Goal: Task Accomplishment & Management: Manage account settings

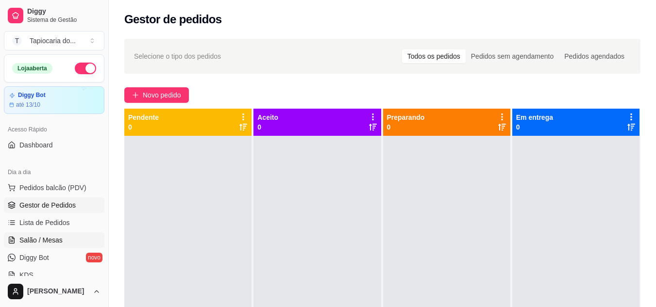
click at [49, 244] on span "Salão / Mesas" at bounding box center [40, 240] width 43 height 10
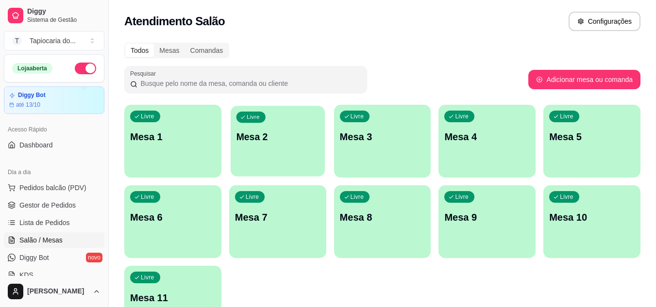
click at [260, 146] on div "Livre Mesa 2" at bounding box center [278, 135] width 94 height 59
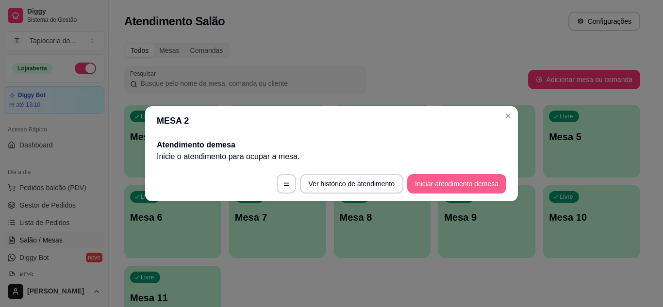
click at [449, 186] on button "Iniciar atendimento de mesa" at bounding box center [456, 183] width 99 height 19
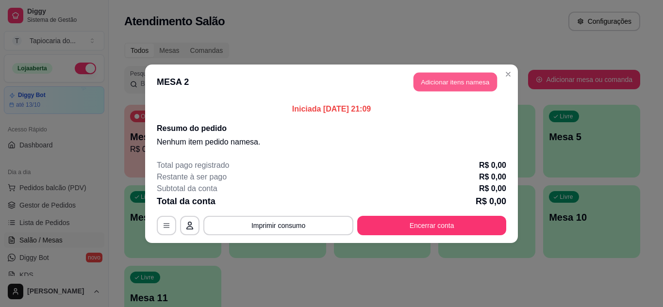
click at [456, 81] on button "Adicionar itens na mesa" at bounding box center [456, 81] width 84 height 19
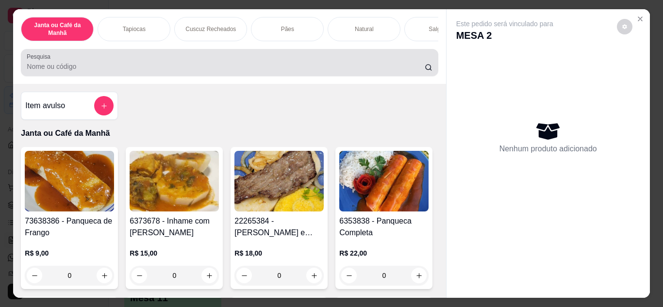
click at [233, 63] on div at bounding box center [229, 62] width 405 height 19
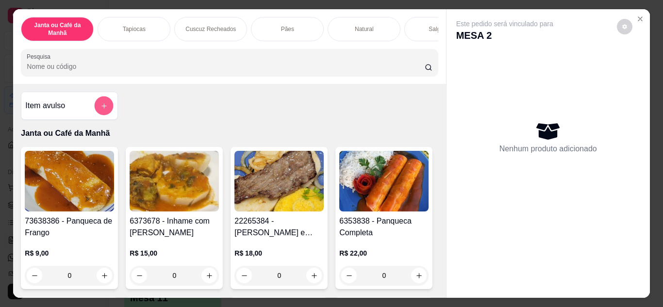
click at [106, 106] on button "add-separate-item" at bounding box center [104, 106] width 19 height 19
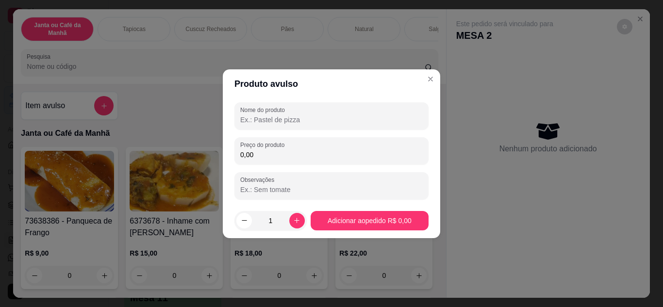
click at [248, 120] on input "Nome do produto" at bounding box center [331, 120] width 183 height 10
click at [270, 121] on input "suco" at bounding box center [331, 120] width 183 height 10
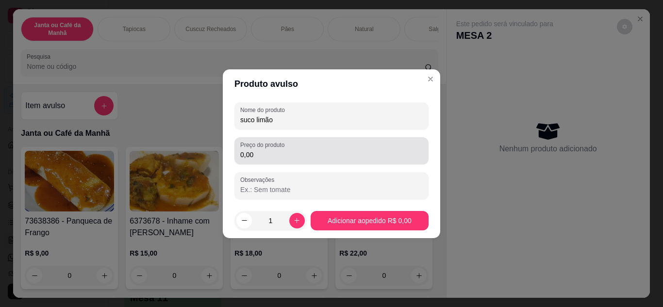
type input "suco limão"
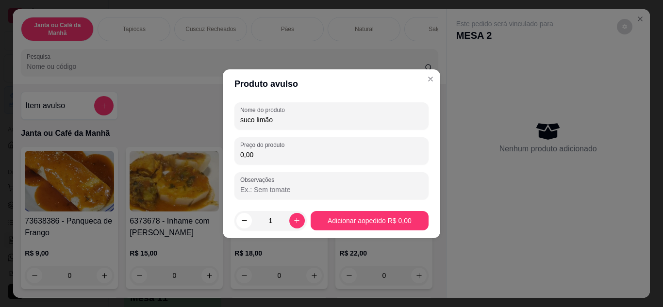
click at [277, 156] on input "0,00" at bounding box center [331, 155] width 183 height 10
type input "8,00"
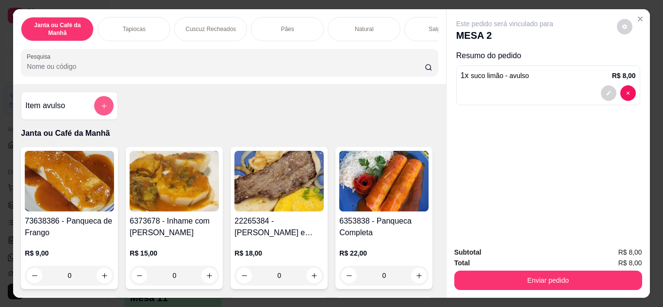
click at [103, 110] on icon "add-separate-item" at bounding box center [103, 105] width 7 height 7
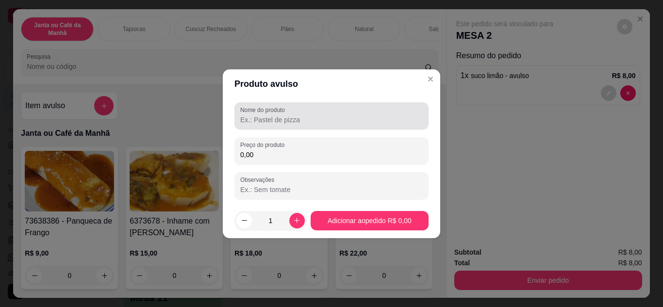
click at [262, 124] on input "Nome do produto" at bounding box center [331, 120] width 183 height 10
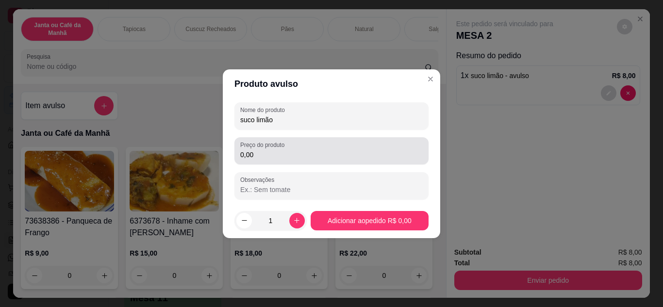
type input "suco limão"
click at [266, 156] on input "0,00" at bounding box center [331, 155] width 183 height 10
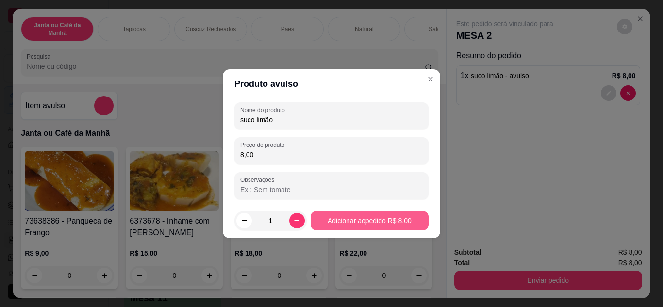
type input "8,00"
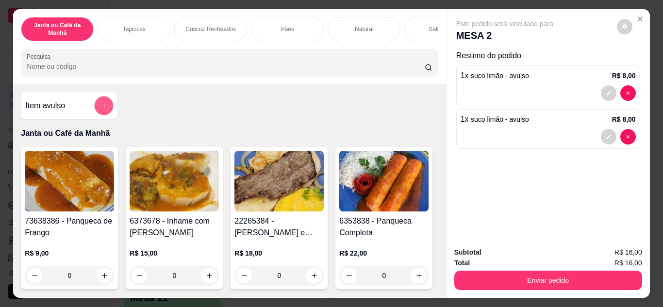
click at [95, 106] on button "add-separate-item" at bounding box center [104, 106] width 19 height 19
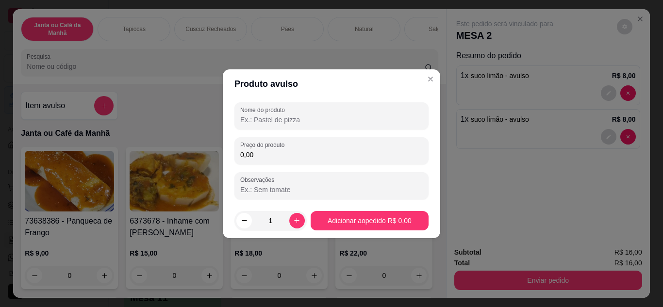
click at [262, 117] on input "Nome do produto" at bounding box center [331, 120] width 183 height 10
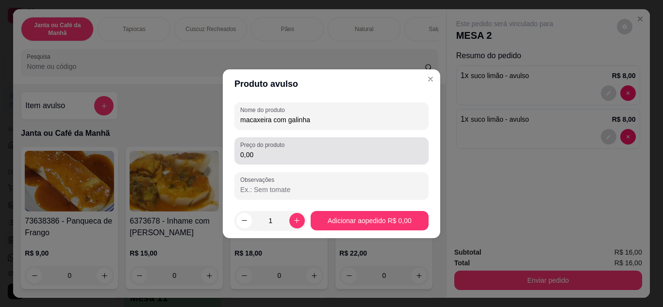
type input "macaxeira com galinha"
click at [265, 153] on input "0,00" at bounding box center [331, 155] width 183 height 10
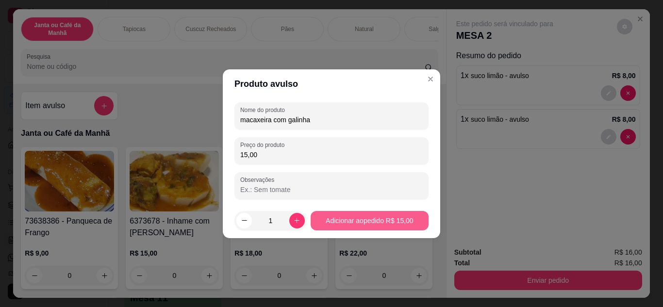
type input "15,00"
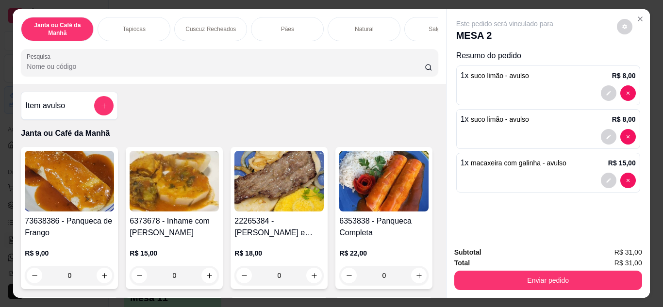
click at [160, 66] on input "Pesquisa" at bounding box center [226, 67] width 398 height 10
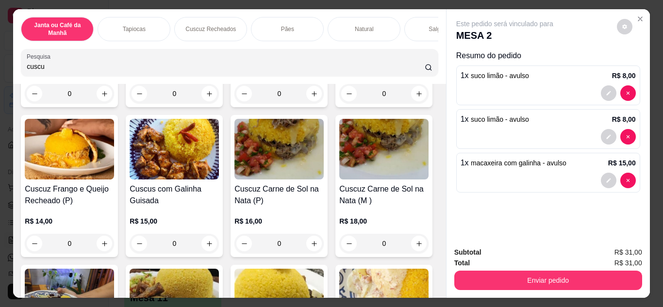
scroll to position [194, 0]
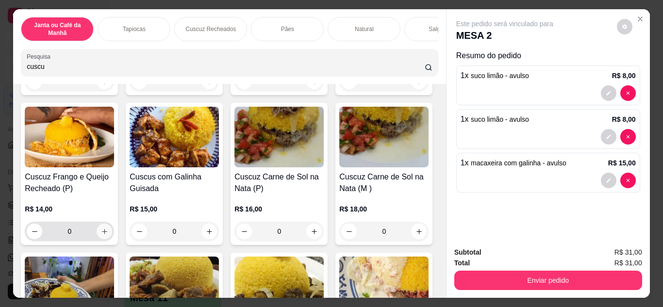
type input "cuscu"
click at [108, 234] on icon "increase-product-quantity" at bounding box center [104, 231] width 7 height 7
type input "1"
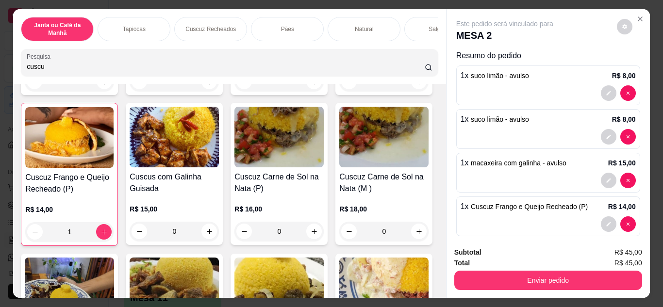
click at [114, 192] on h4 "Cuscuz Frango e Queijo Recheado (P)" at bounding box center [69, 183] width 88 height 23
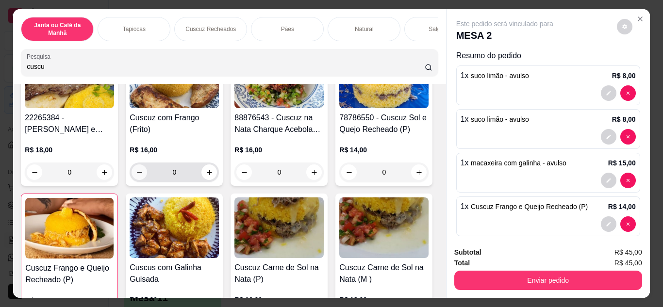
scroll to position [0, 0]
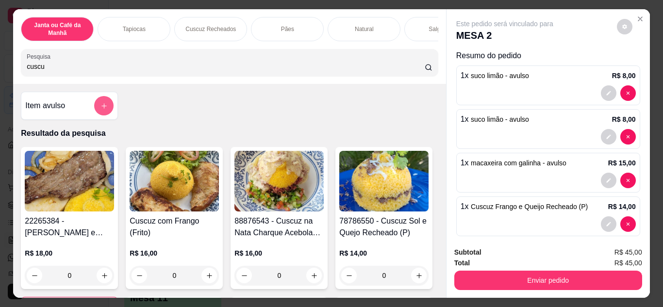
click at [101, 114] on button "add-separate-item" at bounding box center [103, 105] width 19 height 19
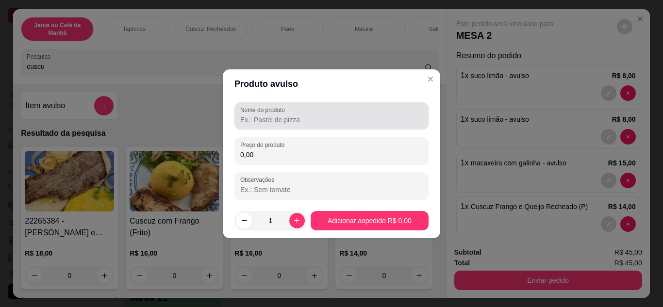
click at [254, 114] on label "Nome do produto" at bounding box center [264, 110] width 48 height 8
click at [254, 115] on input "Nome do produto" at bounding box center [331, 120] width 183 height 10
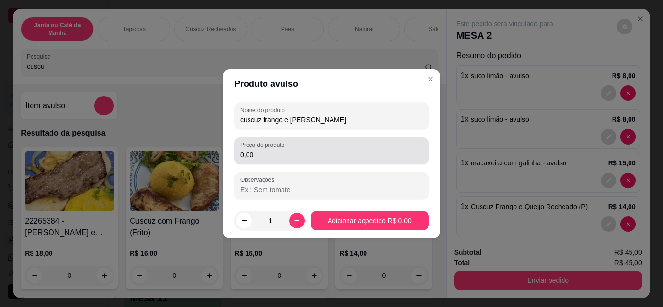
type input "cuscuz frango e [PERSON_NAME]"
click at [273, 160] on div "0,00" at bounding box center [331, 150] width 183 height 19
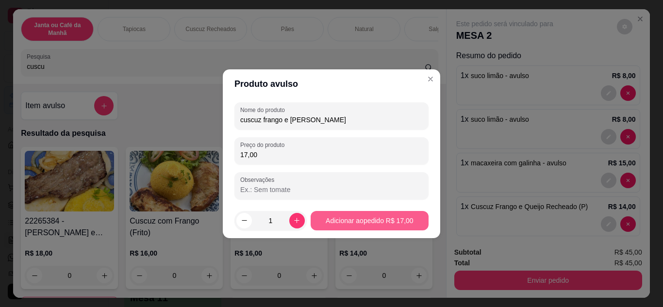
type input "17,00"
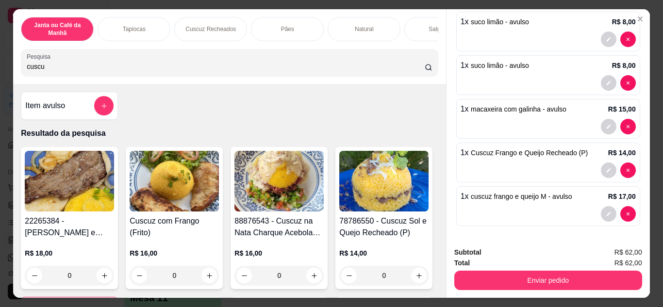
scroll to position [54, 0]
click at [95, 111] on button "add-separate-item" at bounding box center [104, 106] width 19 height 19
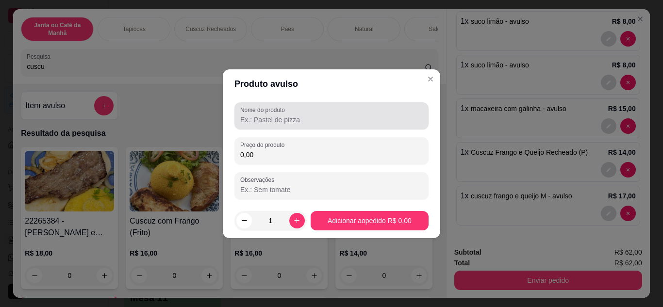
click at [300, 123] on input "Nome do produto" at bounding box center [331, 120] width 183 height 10
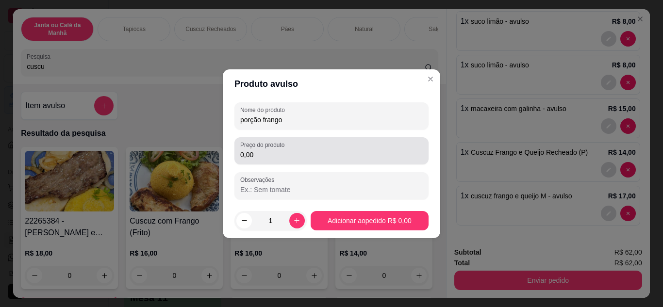
type input "porção frango"
click at [281, 155] on input "0,00" at bounding box center [331, 155] width 183 height 10
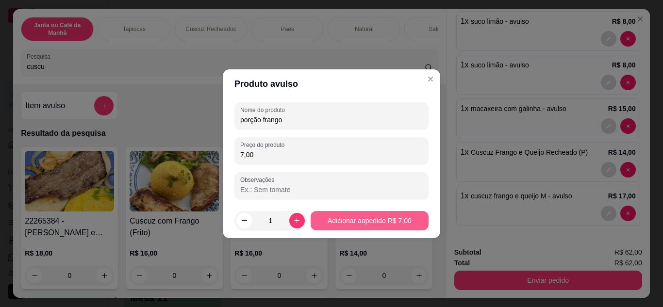
type input "7,00"
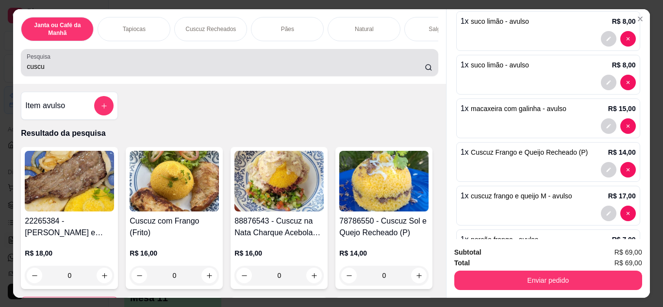
click at [245, 67] on input "cuscu" at bounding box center [226, 67] width 398 height 10
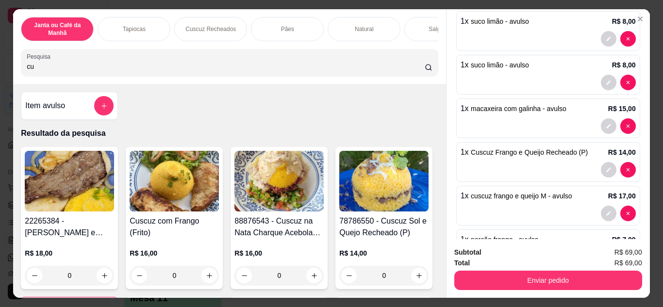
type input "c"
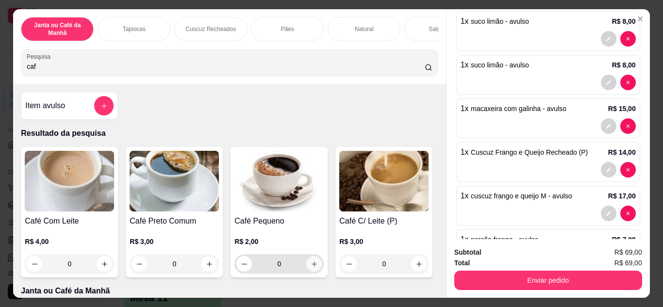
type input "caf"
click at [314, 268] on icon "increase-product-quantity" at bounding box center [314, 264] width 7 height 7
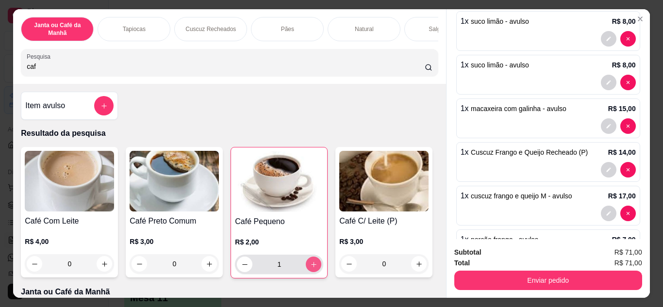
type input "1"
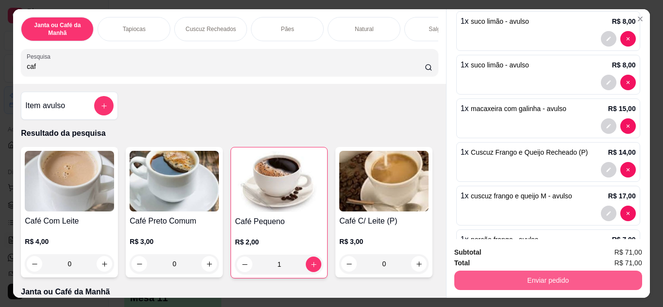
click at [471, 276] on button "Enviar pedido" at bounding box center [548, 280] width 188 height 19
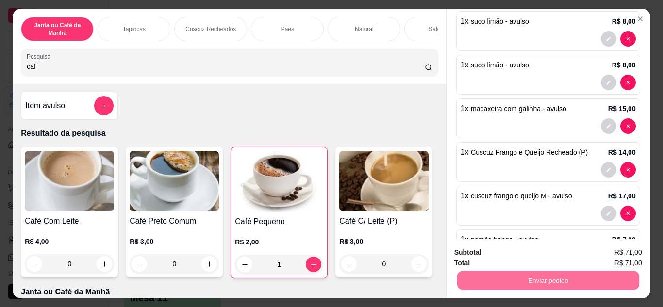
click at [521, 250] on button "Não registrar e enviar pedido" at bounding box center [516, 253] width 101 height 18
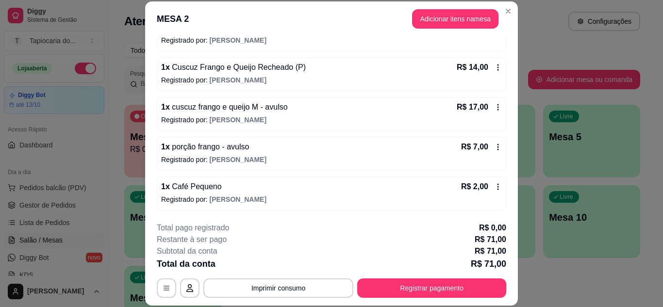
scroll to position [30, 0]
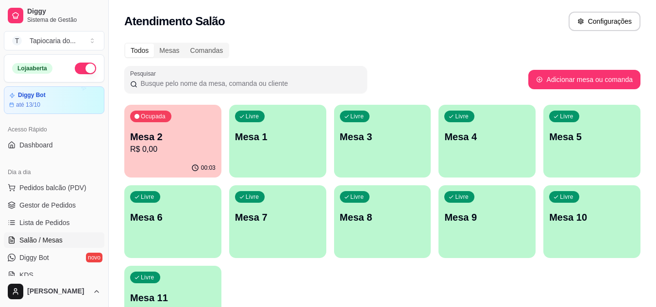
click at [207, 149] on p "R$ 0,00" at bounding box center [172, 150] width 85 height 12
click at [53, 207] on span "Gestor de Pedidos" at bounding box center [47, 206] width 56 height 10
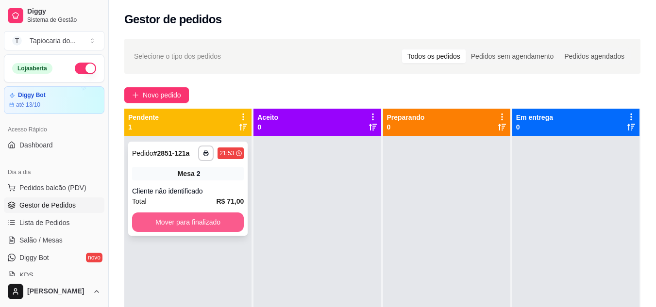
click at [202, 221] on button "Mover para finalizado" at bounding box center [188, 222] width 112 height 19
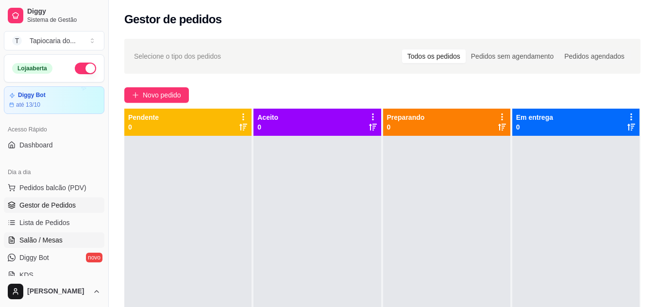
click at [54, 240] on span "Salão / Mesas" at bounding box center [40, 240] width 43 height 10
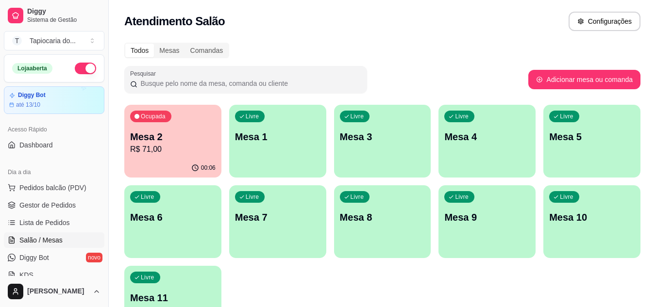
click at [78, 69] on button "button" at bounding box center [85, 69] width 21 height 12
click at [402, 159] on div "Livre Mesa 3" at bounding box center [382, 135] width 94 height 59
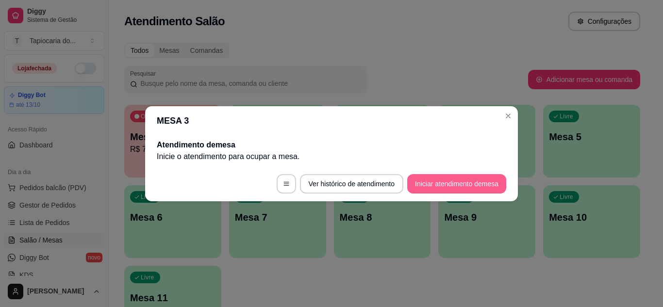
click at [454, 182] on button "Iniciar atendimento de mesa" at bounding box center [456, 183] width 99 height 19
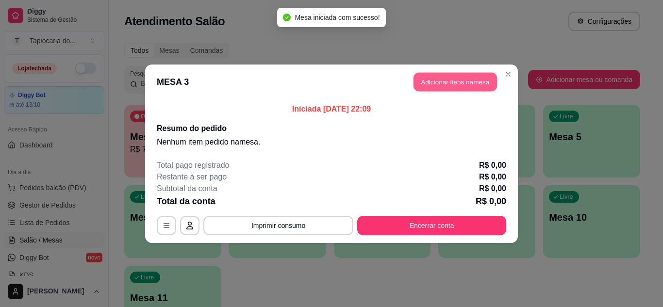
click at [448, 81] on button "Adicionar itens na mesa" at bounding box center [456, 81] width 84 height 19
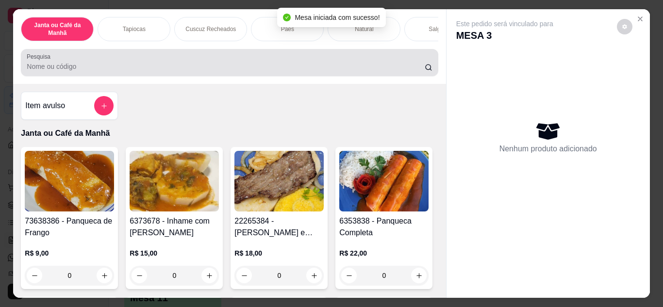
click at [369, 61] on div at bounding box center [229, 62] width 405 height 19
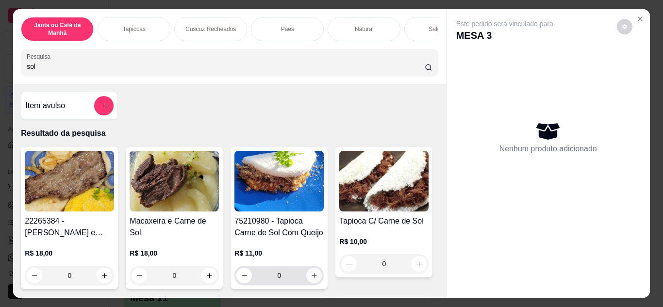
type input "sol"
click at [312, 279] on icon "increase-product-quantity" at bounding box center [314, 275] width 5 height 5
type input "1"
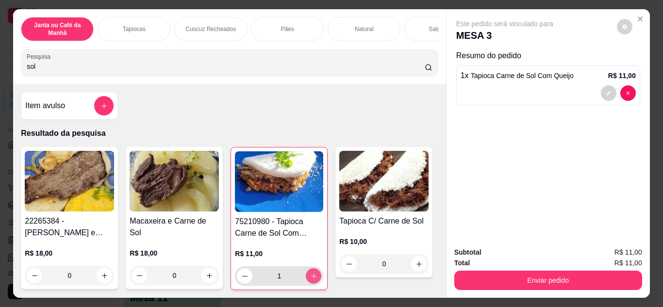
click at [312, 280] on icon "increase-product-quantity" at bounding box center [313, 276] width 7 height 7
type input "2"
click at [219, 70] on input "sol" at bounding box center [226, 67] width 398 height 10
type input "s"
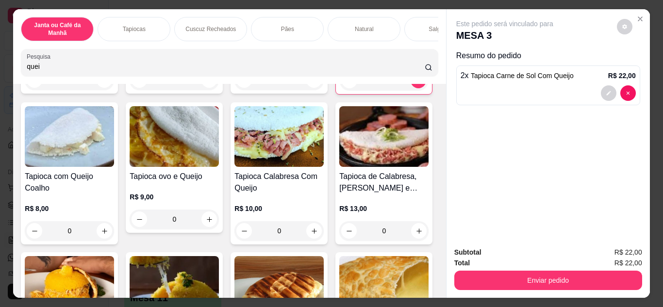
scroll to position [243, 0]
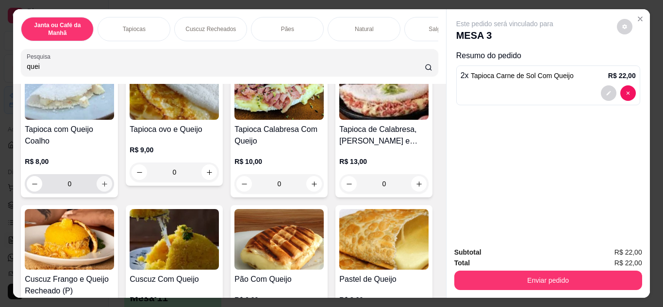
type input "quei"
click at [108, 188] on icon "increase-product-quantity" at bounding box center [104, 184] width 7 height 7
type input "1"
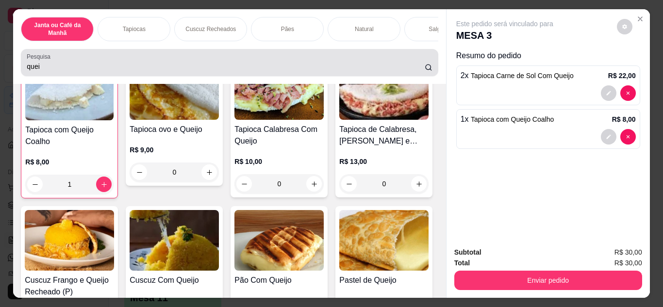
click at [137, 62] on div "quei" at bounding box center [229, 62] width 405 height 19
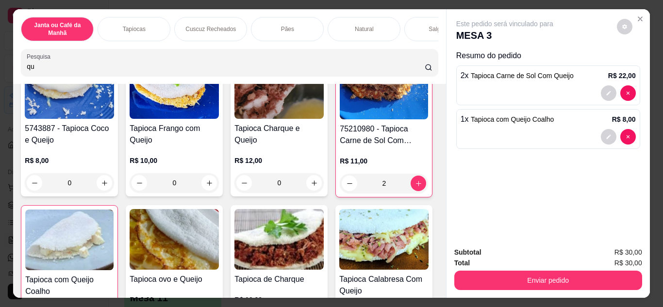
scroll to position [393, 0]
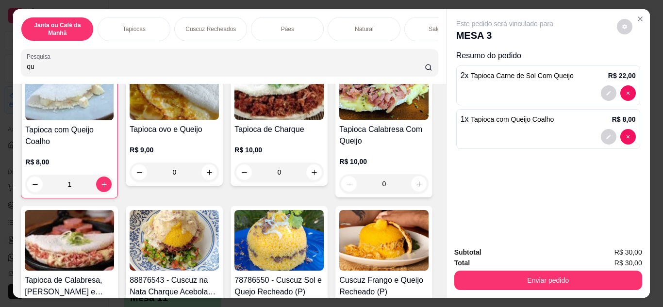
type input "q"
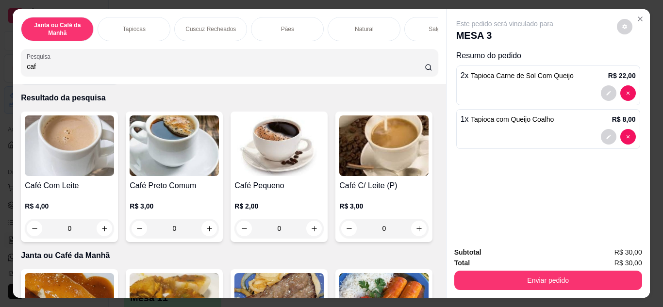
scroll to position [0, 0]
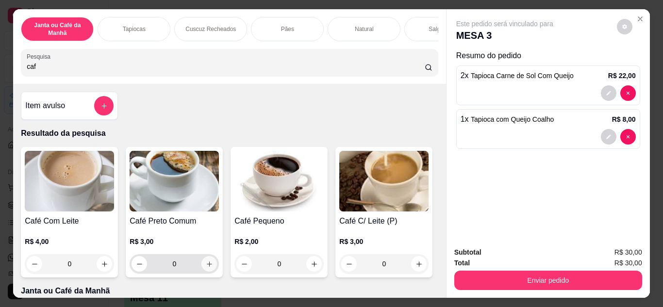
type input "caf"
click at [206, 268] on icon "increase-product-quantity" at bounding box center [209, 264] width 7 height 7
type input "1"
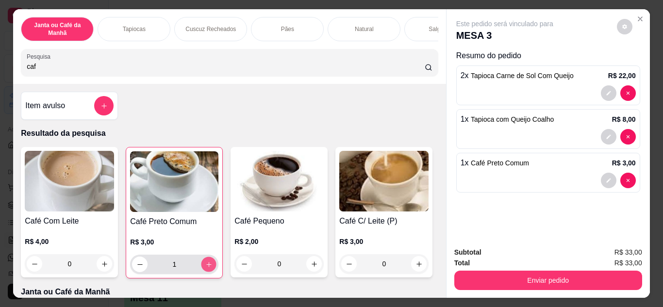
click at [205, 268] on icon "increase-product-quantity" at bounding box center [208, 264] width 7 height 7
type input "2"
type input "0"
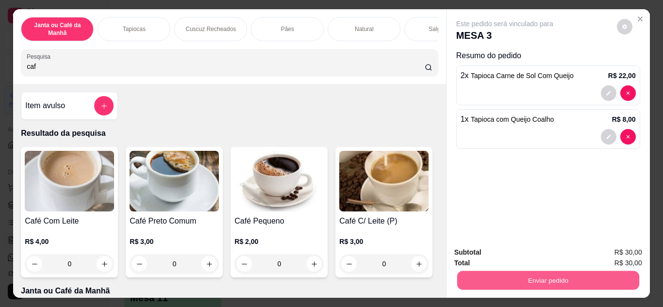
click at [614, 282] on button "Enviar pedido" at bounding box center [548, 280] width 182 height 19
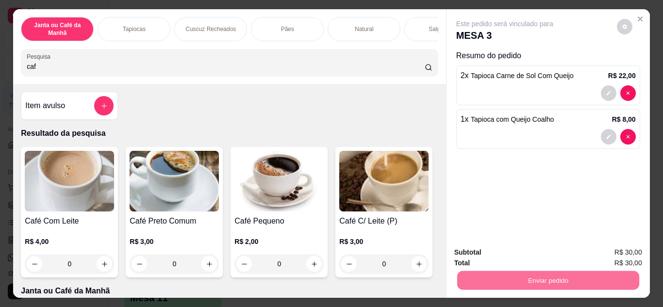
click at [541, 247] on button "Não registrar e enviar pedido" at bounding box center [516, 253] width 101 height 18
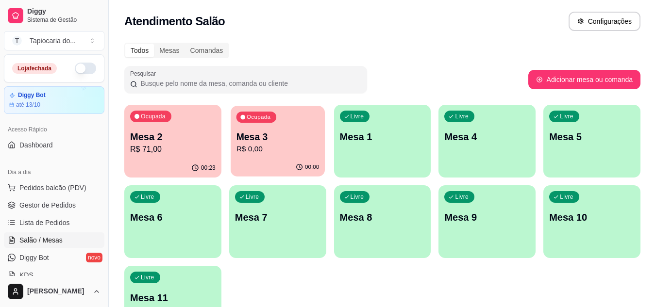
click at [246, 164] on div "00:00" at bounding box center [278, 167] width 94 height 18
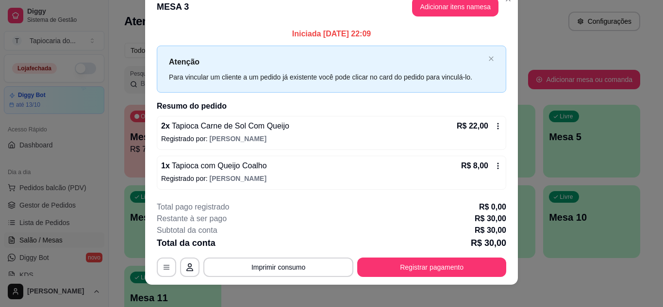
scroll to position [25, 0]
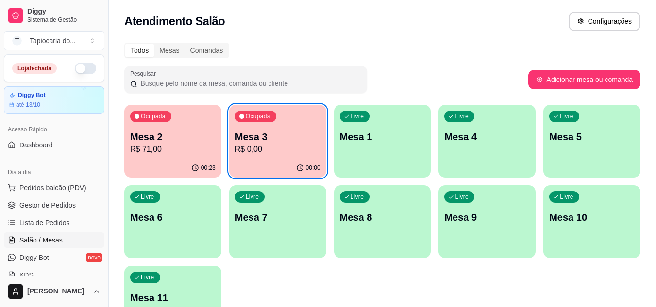
click at [286, 164] on div "00:00" at bounding box center [277, 168] width 97 height 19
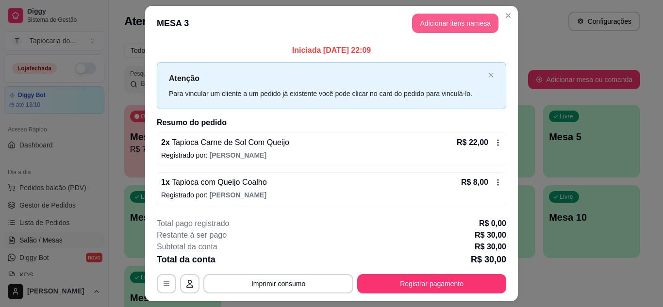
click at [431, 26] on button "Adicionar itens na mesa" at bounding box center [455, 23] width 86 height 19
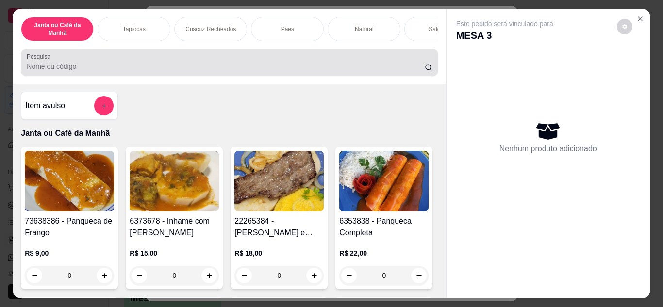
click at [365, 71] on input "Pesquisa" at bounding box center [226, 67] width 398 height 10
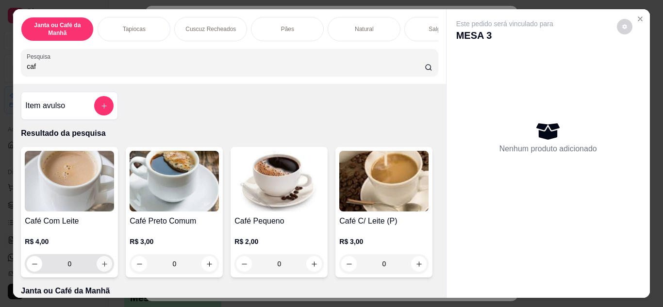
type input "caf"
click at [102, 268] on icon "increase-product-quantity" at bounding box center [104, 264] width 7 height 7
type input "1"
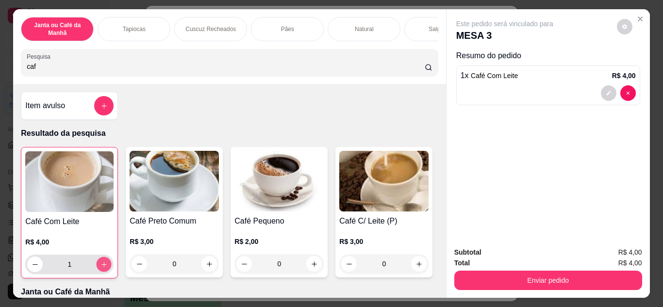
click at [102, 268] on icon "increase-product-quantity" at bounding box center [103, 264] width 7 height 7
type input "2"
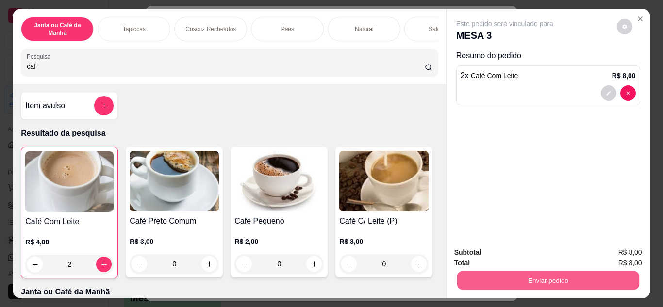
click at [471, 275] on button "Enviar pedido" at bounding box center [548, 280] width 182 height 19
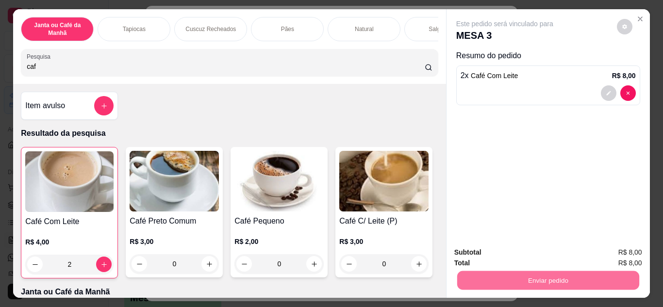
click at [480, 252] on button "Não registrar e enviar pedido" at bounding box center [516, 253] width 98 height 18
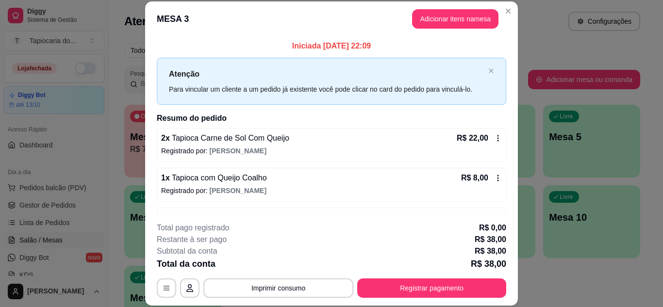
click at [512, 251] on footer "**********" at bounding box center [331, 260] width 373 height 91
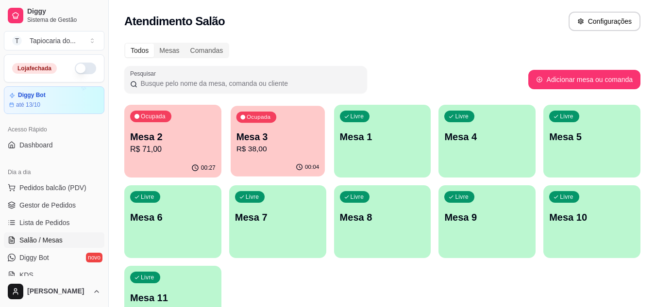
click at [277, 141] on p "Mesa 3" at bounding box center [277, 137] width 83 height 13
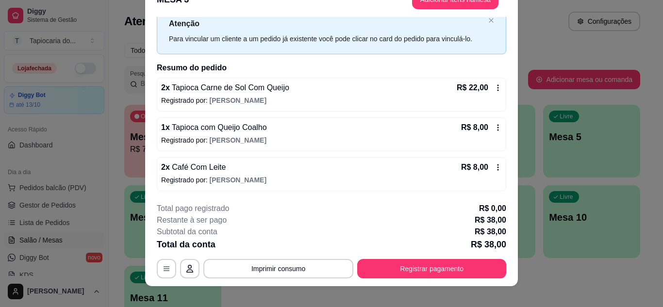
scroll to position [30, 0]
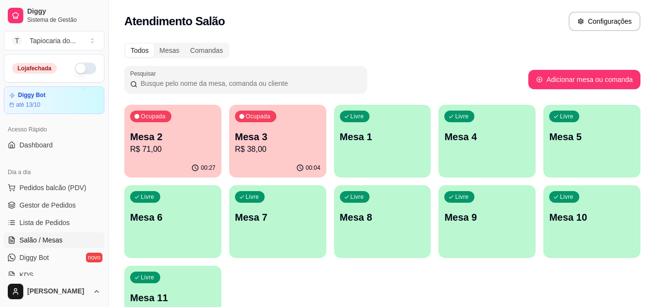
click at [209, 142] on p "Mesa 2" at bounding box center [172, 137] width 85 height 14
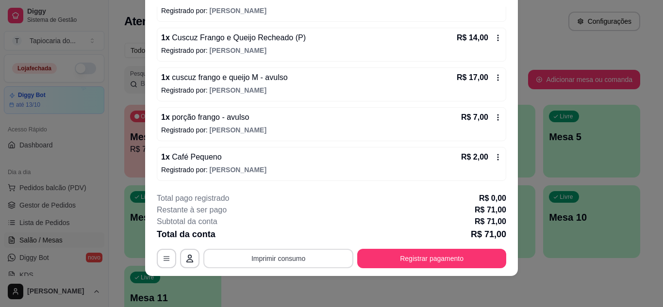
click at [308, 257] on button "Imprimir consumo" at bounding box center [278, 258] width 150 height 19
click at [296, 229] on button "Impressora" at bounding box center [278, 236] width 68 height 15
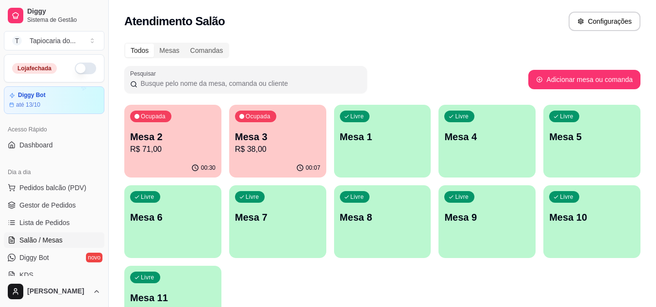
click at [168, 148] on p "R$ 71,00" at bounding box center [172, 150] width 85 height 12
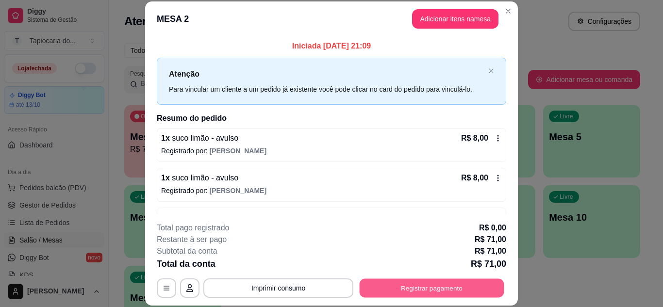
click at [399, 287] on button "Registrar pagamento" at bounding box center [432, 288] width 145 height 19
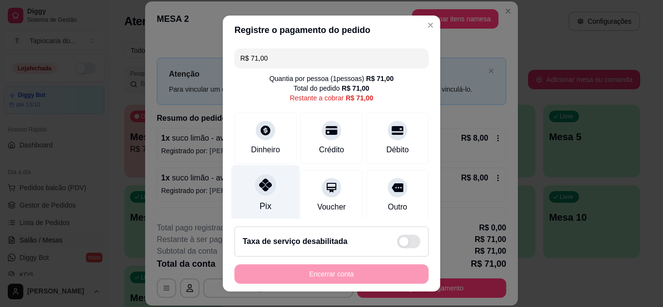
click at [266, 184] on icon at bounding box center [265, 185] width 13 height 13
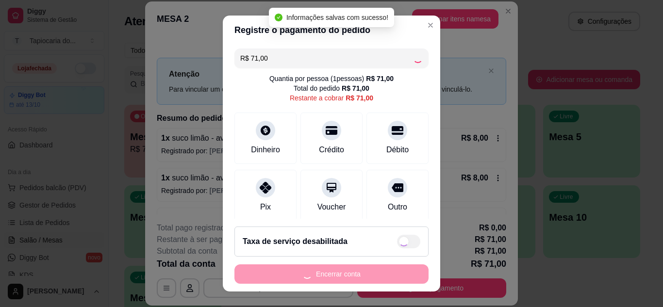
type input "R$ 0,00"
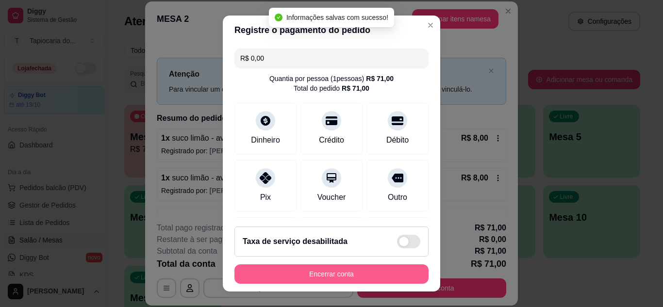
click at [311, 272] on button "Encerrar conta" at bounding box center [331, 274] width 194 height 19
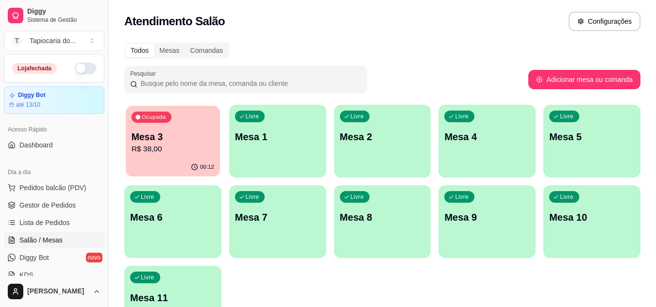
click at [166, 144] on p "R$ 38,00" at bounding box center [173, 149] width 83 height 11
click at [189, 148] on p "R$ 38,00" at bounding box center [172, 150] width 85 height 12
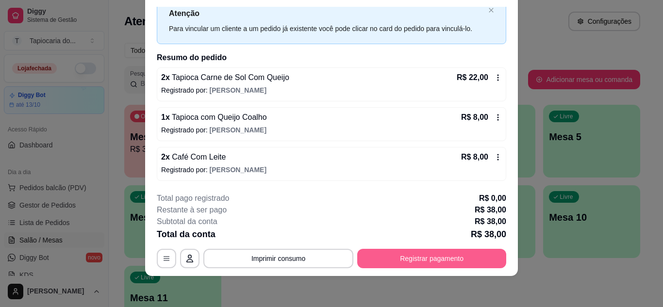
click at [402, 258] on button "Registrar pagamento" at bounding box center [431, 258] width 149 height 19
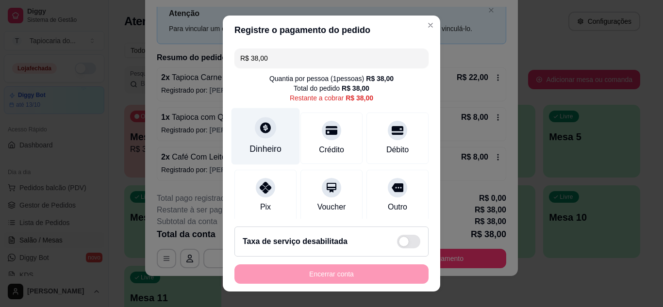
click at [270, 150] on div "Dinheiro" at bounding box center [266, 149] width 32 height 13
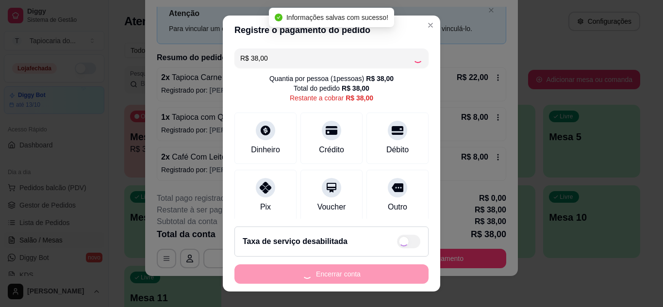
type input "R$ 0,00"
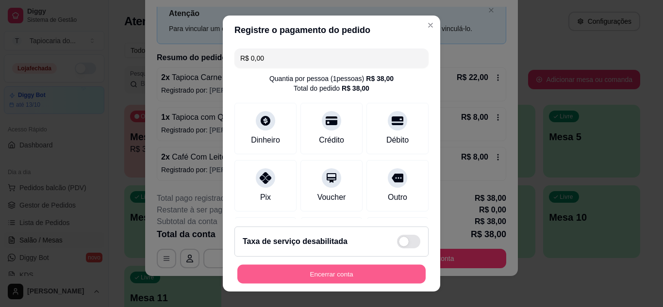
click at [343, 275] on button "Encerrar conta" at bounding box center [331, 274] width 188 height 19
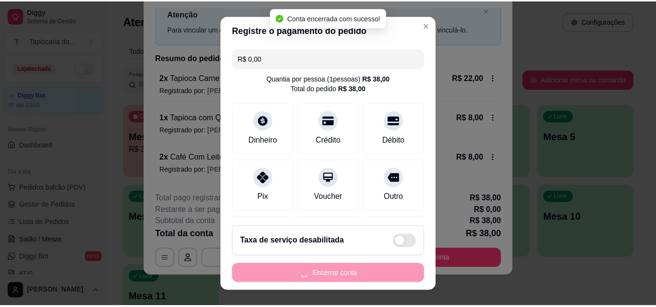
scroll to position [0, 0]
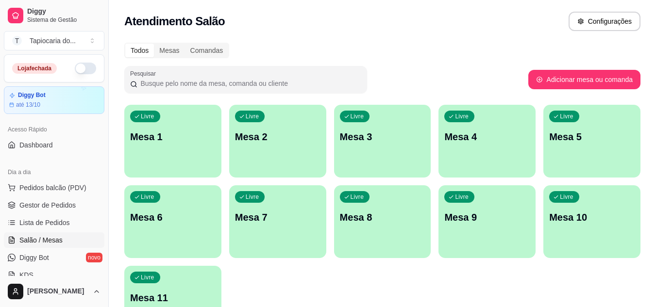
click at [395, 307] on html "Diggy Sistema de Gestão T Tapiocaria do ... Loja fechada Diggy Bot até 13/10 Ac…" at bounding box center [328, 153] width 656 height 307
